Goal: Transaction & Acquisition: Purchase product/service

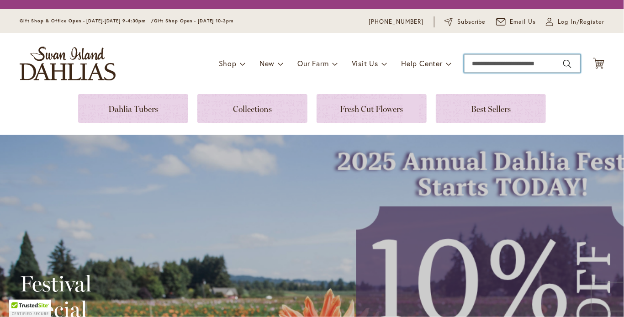
click at [482, 64] on input "Search" at bounding box center [522, 63] width 117 height 18
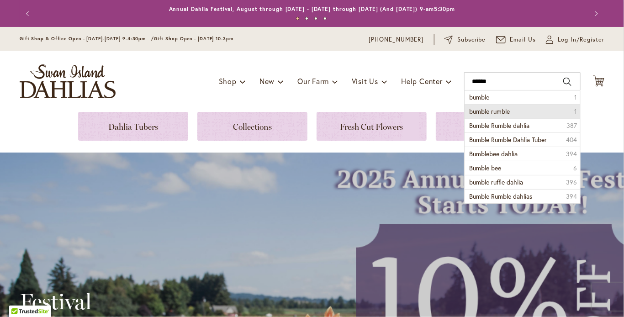
click at [489, 110] on span "bumble rumble" at bounding box center [489, 111] width 41 height 9
type input "**********"
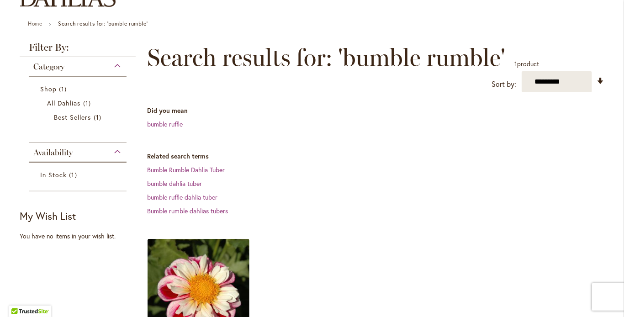
scroll to position [183, 0]
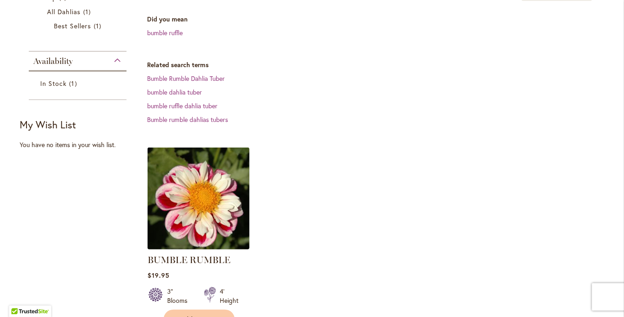
click at [193, 211] on img at bounding box center [198, 198] width 107 height 107
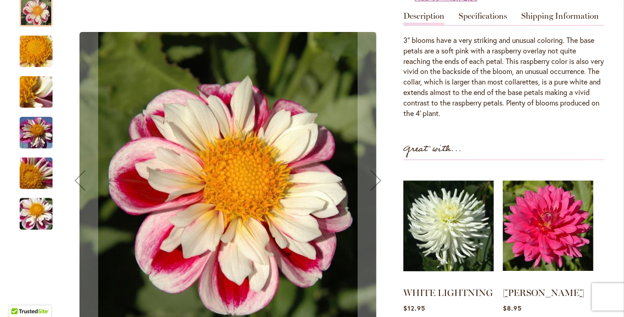
scroll to position [411, 0]
